Goal: Task Accomplishment & Management: Complete application form

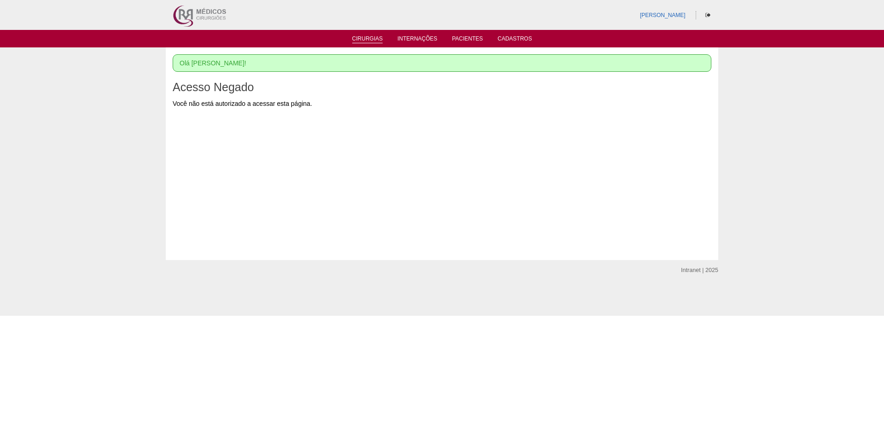
click at [369, 36] on link "Cirurgias" at bounding box center [367, 39] width 31 height 8
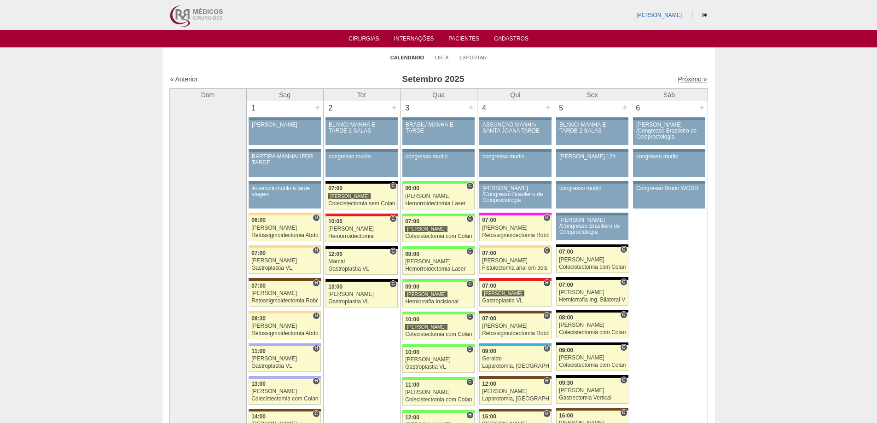
click at [678, 78] on link "Próximo »" at bounding box center [691, 78] width 29 height 7
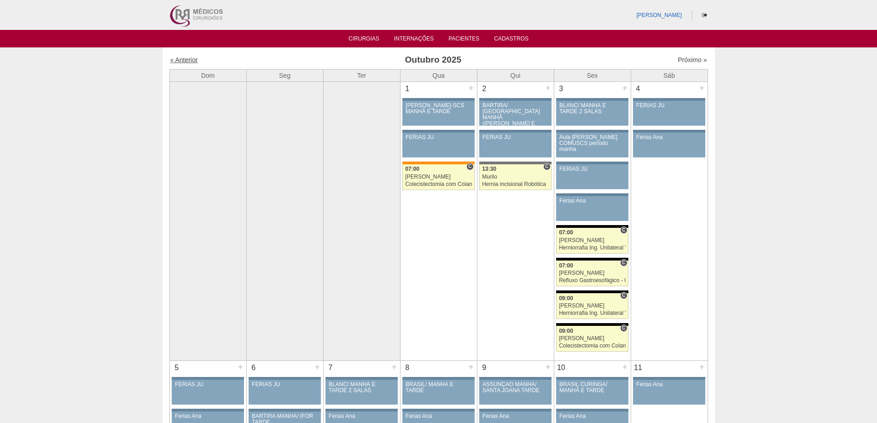
click at [183, 59] on link "« Anterior" at bounding box center [184, 59] width 28 height 7
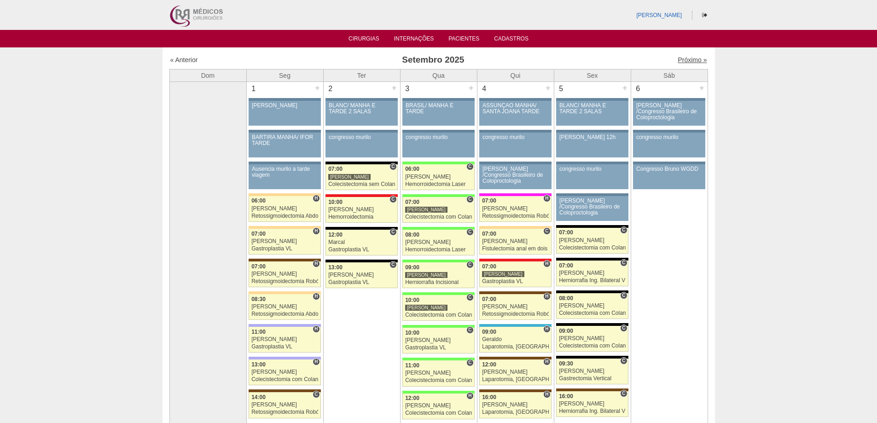
click at [680, 57] on link "Próximo »" at bounding box center [691, 59] width 29 height 7
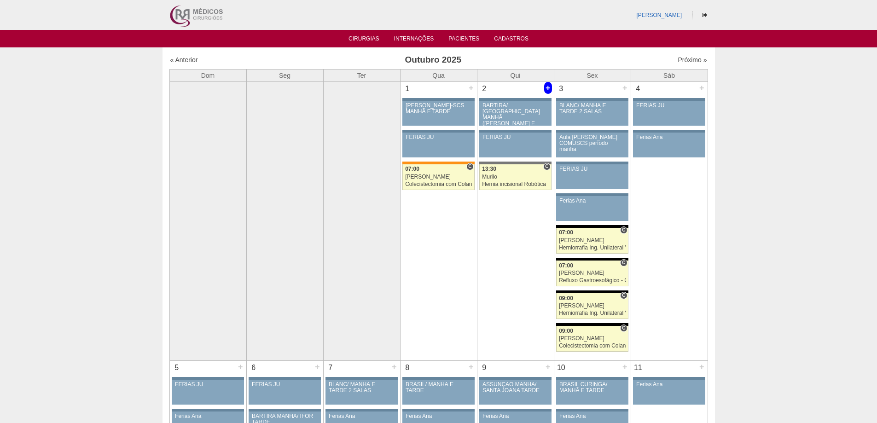
click at [550, 84] on div "+" at bounding box center [548, 88] width 8 height 12
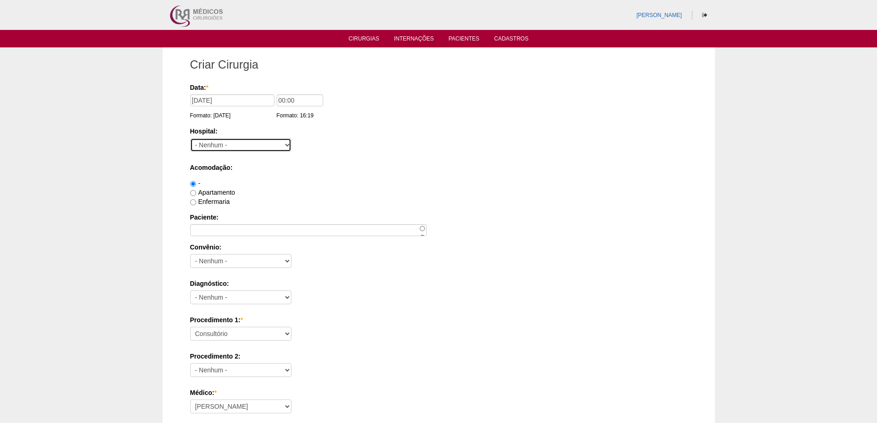
click at [276, 146] on select "- Nenhum - 9 de Julho Albert Einstein Alvorada América Assunção Bartira Benefic…" at bounding box center [240, 145] width 101 height 14
select select "32"
click at [190, 138] on select "- Nenhum - 9 de Julho Albert Einstein Alvorada América Assunção Bartira Benefic…" at bounding box center [240, 145] width 101 height 14
click at [220, 189] on label "Apartamento" at bounding box center [212, 192] width 45 height 7
click at [196, 190] on input "Apartamento" at bounding box center [193, 193] width 6 height 6
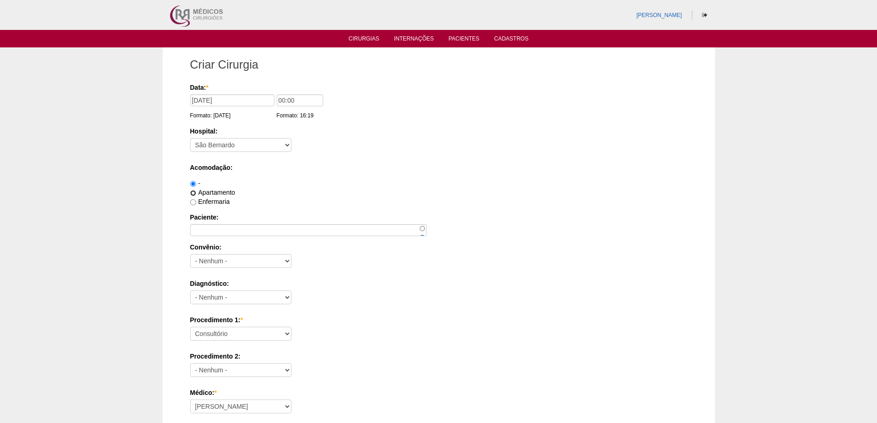
radio input "true"
click at [213, 227] on input "Paciente:" at bounding box center [308, 230] width 237 height 12
paste input "[PERSON_NAME] [PERSON_NAME]"
type input "[PERSON_NAME]"
click at [229, 258] on select "- Nenhum - Abet Afresp Allianz Amil Blue Life Caasp Cabesp Caixa de Pensões Car…" at bounding box center [240, 261] width 101 height 14
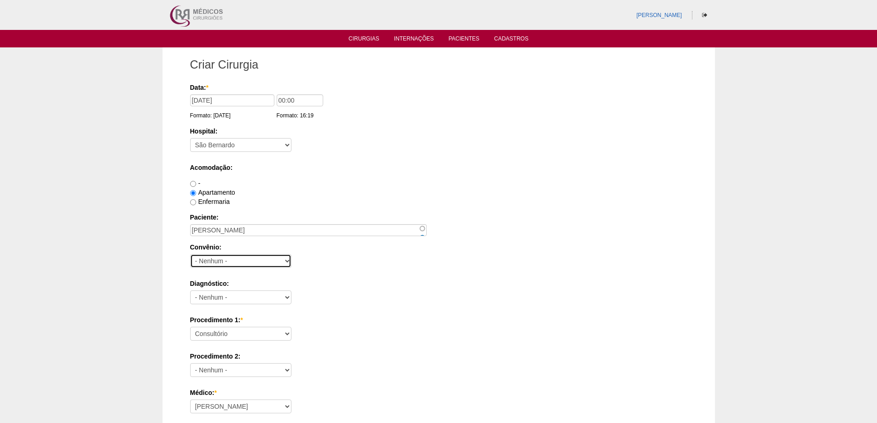
select select "3702"
click at [190, 254] on select "- Nenhum - Abet Afresp Allianz Amil Blue Life Caasp Cabesp Caixa de Pensões Car…" at bounding box center [240, 261] width 101 height 14
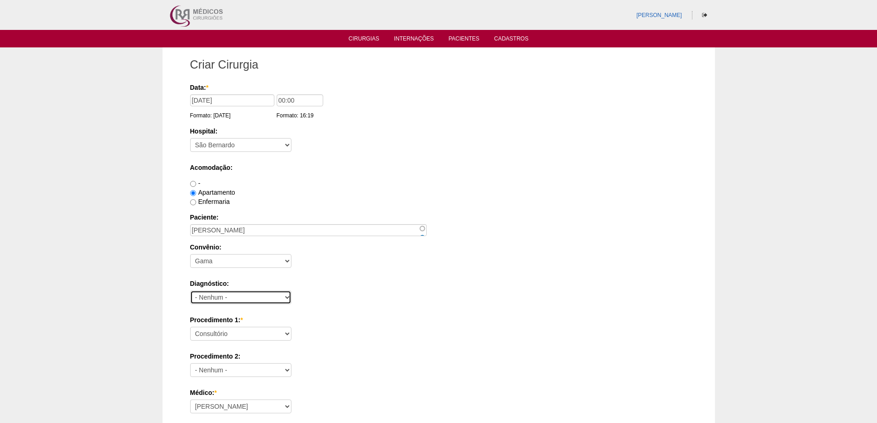
click at [216, 298] on select "- Nenhum - Abdome Agudo Abscesso Hepático Abscesso Perianal Abscesso Peritoneal…" at bounding box center [240, 297] width 101 height 14
select select "3707"
click at [190, 290] on select "- Nenhum - Abdome Agudo Abscesso Hepático Abscesso Perianal Abscesso Peritoneal…" at bounding box center [240, 297] width 101 height 14
click at [254, 332] on select "Consultório Abscesso Hepático - Drenagem Abscesso perianal Amputação Abdômino P…" at bounding box center [240, 334] width 101 height 14
select select "3710"
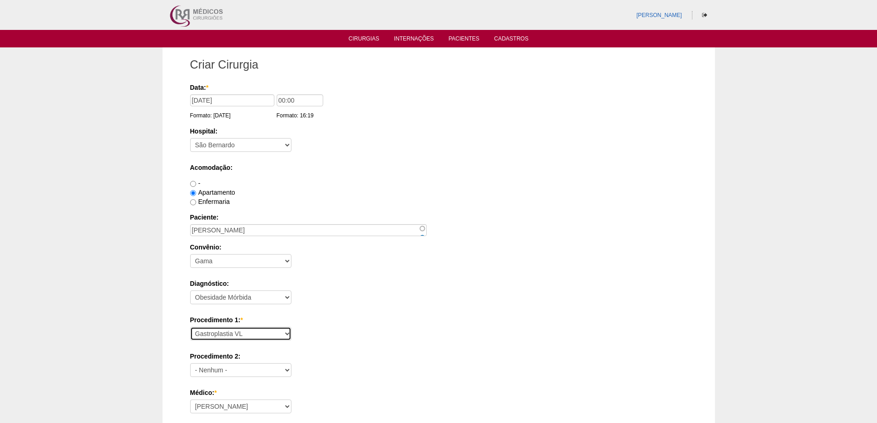
click at [190, 327] on select "Consultório Abscesso Hepático - Drenagem Abscesso perianal Amputação Abdômino P…" at bounding box center [240, 334] width 101 height 14
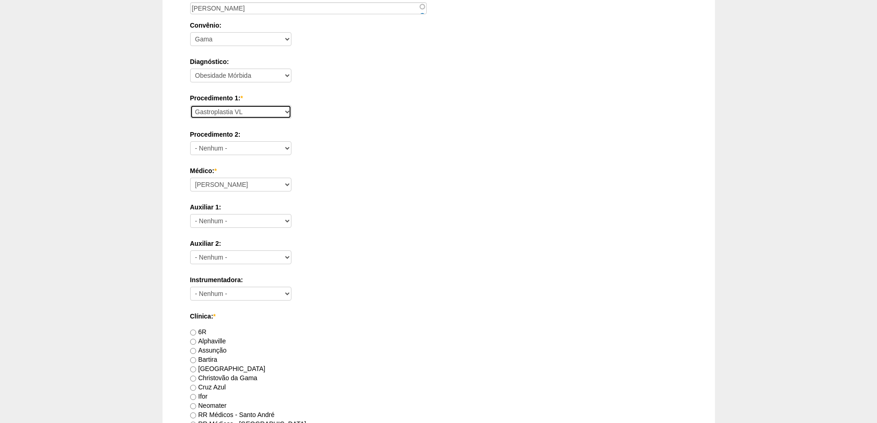
scroll to position [414, 0]
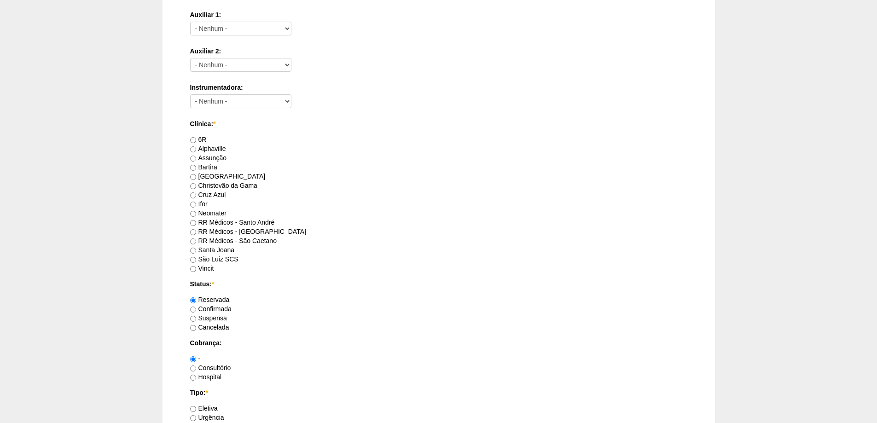
click at [247, 231] on label "RR Médicos - [GEOGRAPHIC_DATA]" at bounding box center [248, 231] width 116 height 7
click at [196, 231] on input "RR Médicos - [GEOGRAPHIC_DATA]" at bounding box center [193, 232] width 6 height 6
radio input "true"
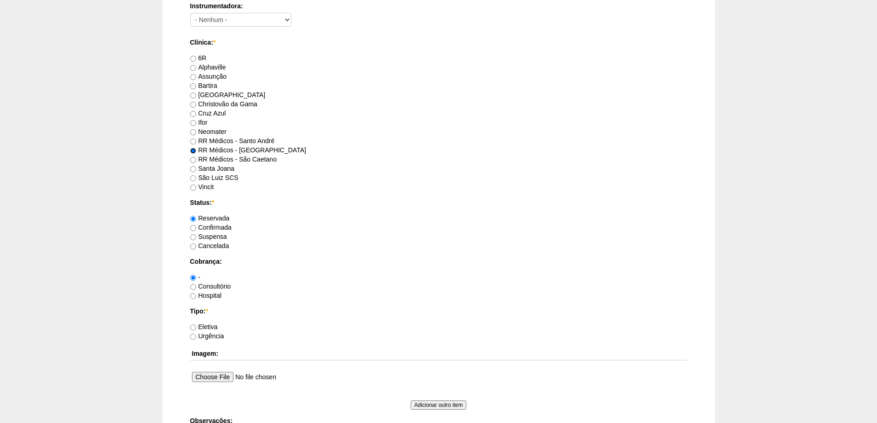
scroll to position [506, 0]
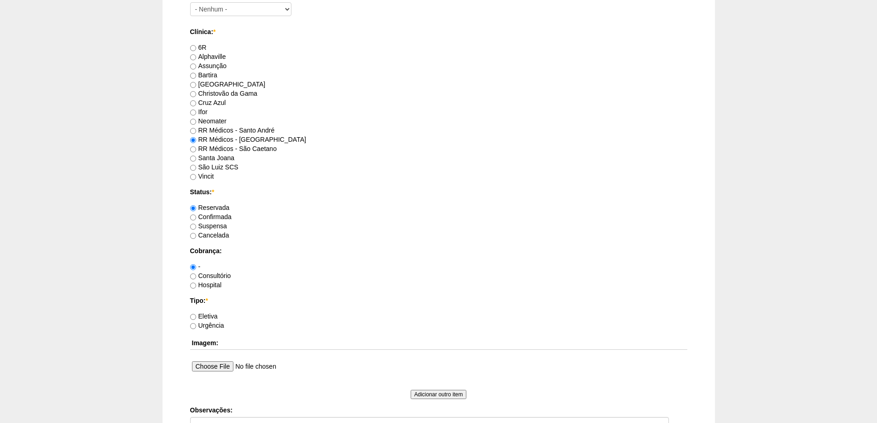
click at [213, 274] on label "Consultório" at bounding box center [210, 275] width 41 height 7
click at [196, 274] on input "Consultório" at bounding box center [193, 276] width 6 height 6
radio input "true"
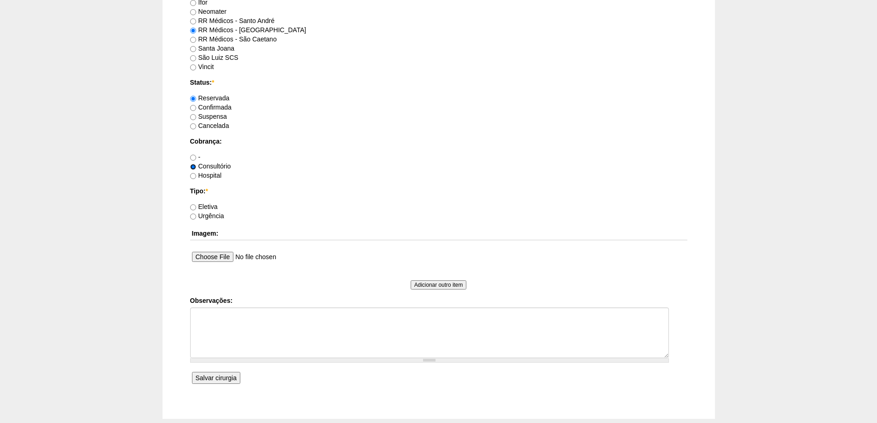
scroll to position [644, 0]
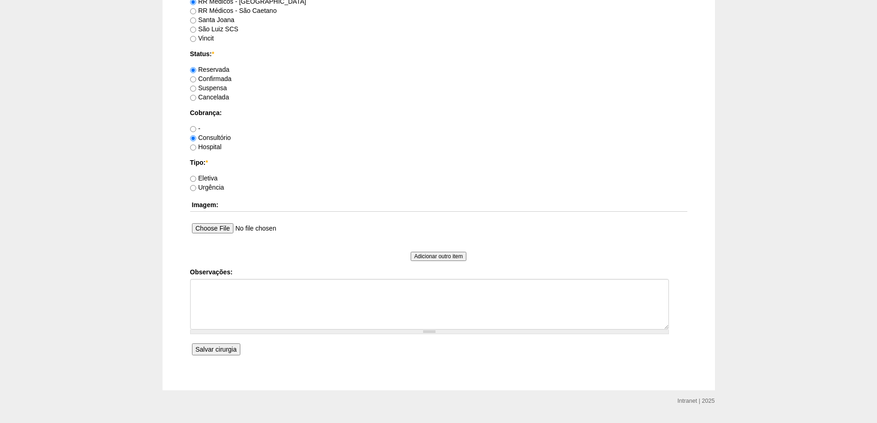
click at [204, 178] on label "Eletiva" at bounding box center [204, 177] width 28 height 7
click at [196, 178] on input "Eletiva" at bounding box center [193, 179] width 6 height 6
radio input "true"
click at [225, 300] on textarea "Observações:" at bounding box center [429, 304] width 479 height 51
click at [215, 349] on input "Salvar cirurgia" at bounding box center [216, 349] width 48 height 12
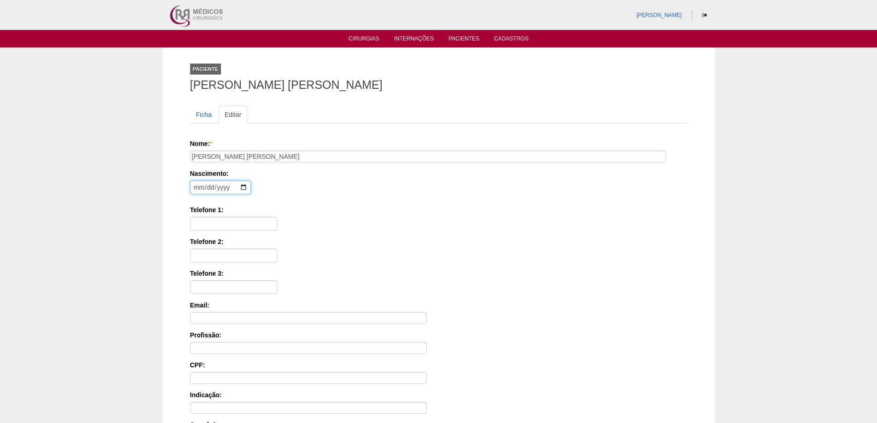
click at [195, 185] on input "date" at bounding box center [220, 187] width 61 height 14
type input "[DATE]"
click at [211, 219] on input "Telefone 1:" at bounding box center [233, 224] width 87 height 14
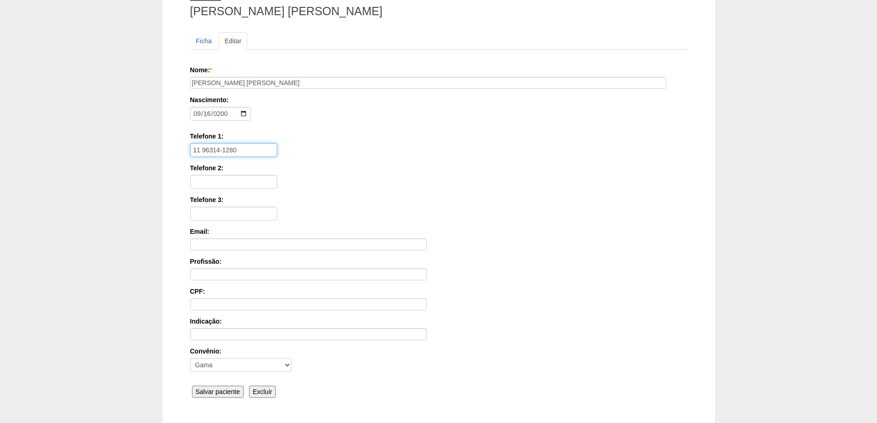
scroll to position [139, 0]
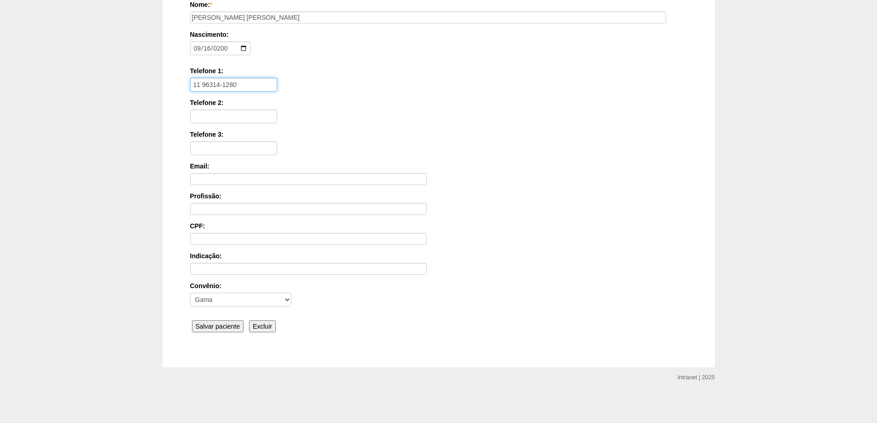
type input "11 96314-1280"
click at [222, 324] on input "Salvar paciente" at bounding box center [218, 326] width 52 height 12
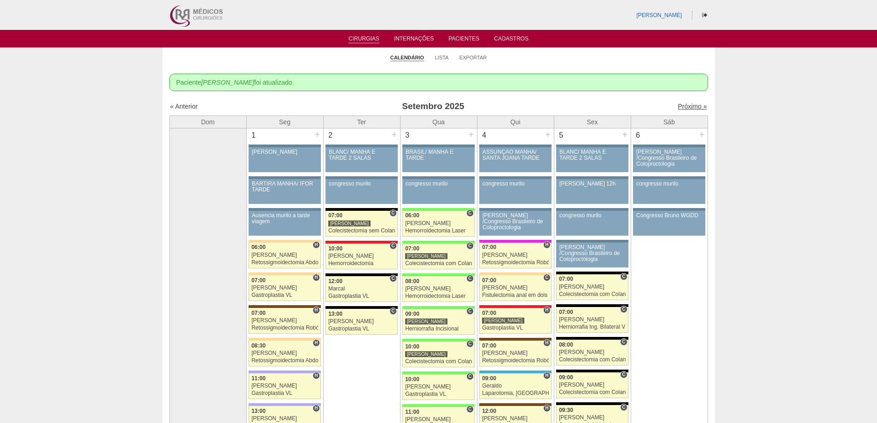
click at [678, 104] on link "Próximo »" at bounding box center [691, 106] width 29 height 7
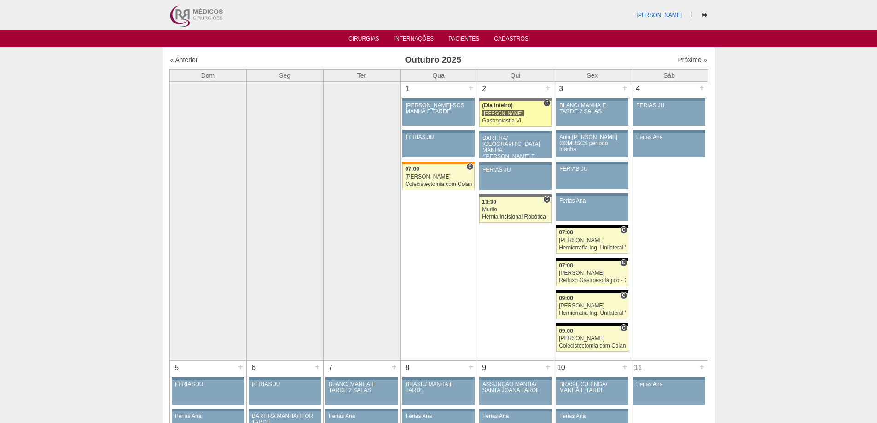
click at [502, 111] on div "[PERSON_NAME]" at bounding box center [503, 113] width 42 height 7
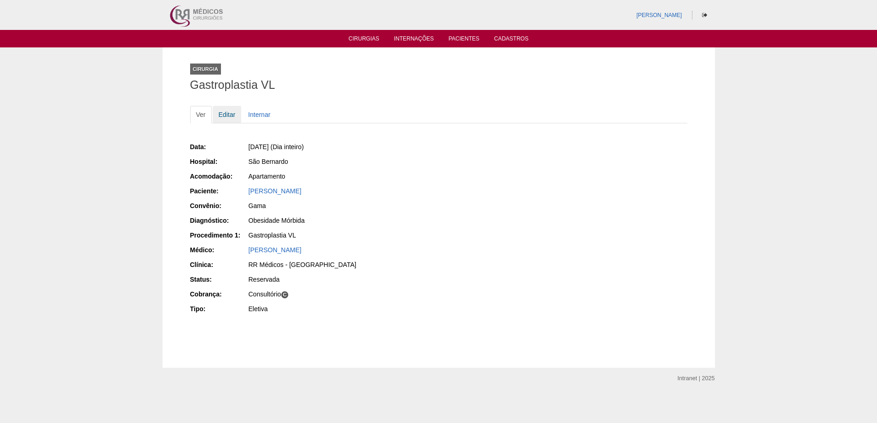
click at [225, 114] on link "Editar" at bounding box center [227, 114] width 29 height 17
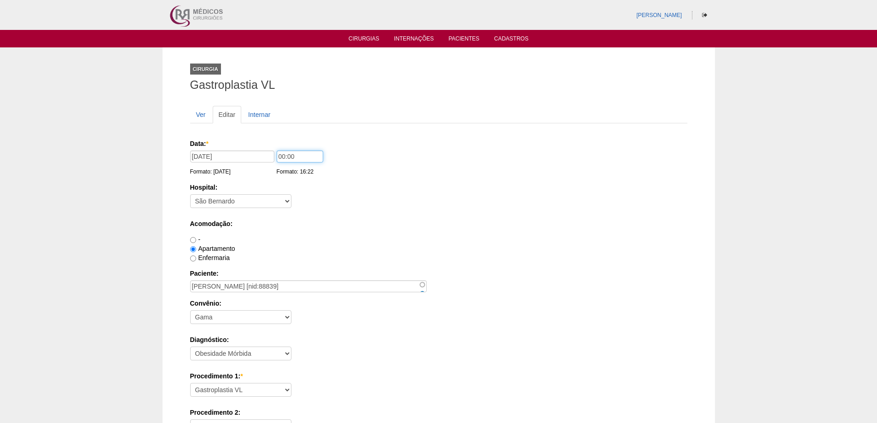
click at [280, 154] on input "00:00" at bounding box center [300, 156] width 46 height 12
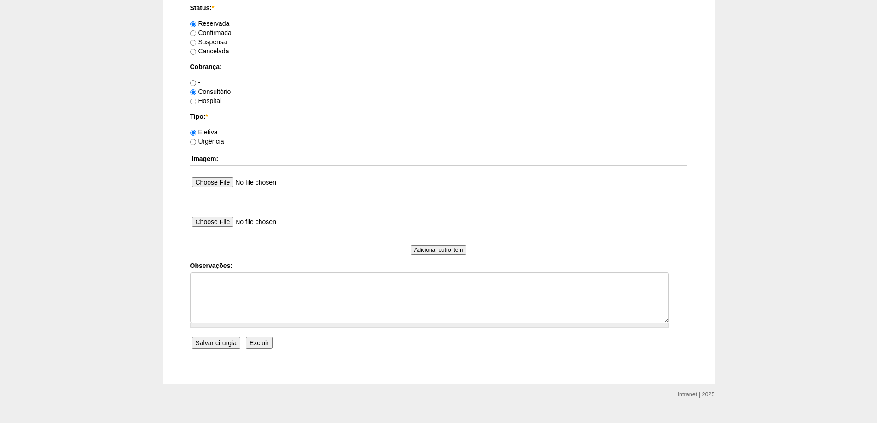
scroll to position [763, 0]
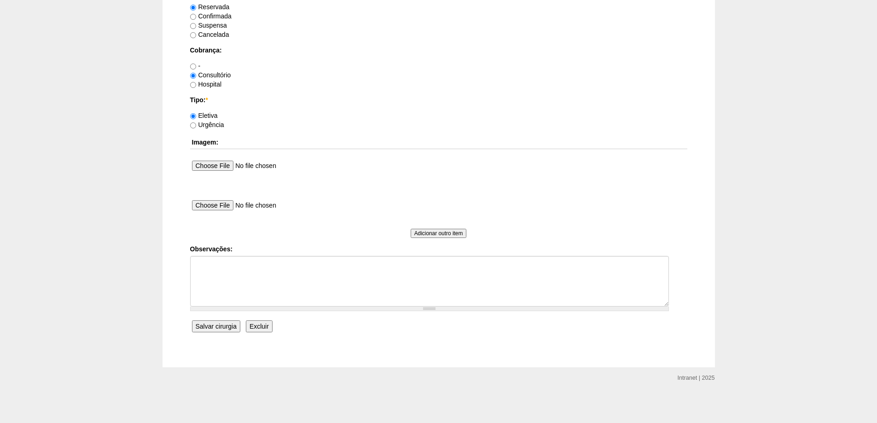
type input "07:00"
click at [214, 327] on input "Salvar cirurgia" at bounding box center [216, 326] width 48 height 12
